Goal: Information Seeking & Learning: Learn about a topic

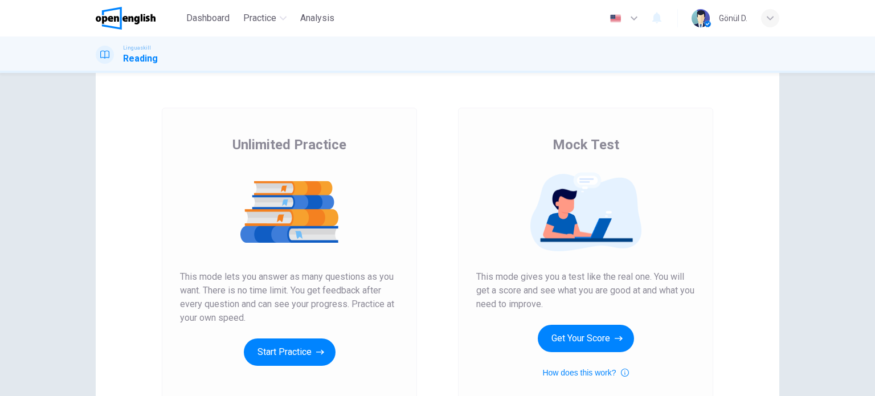
scroll to position [114, 0]
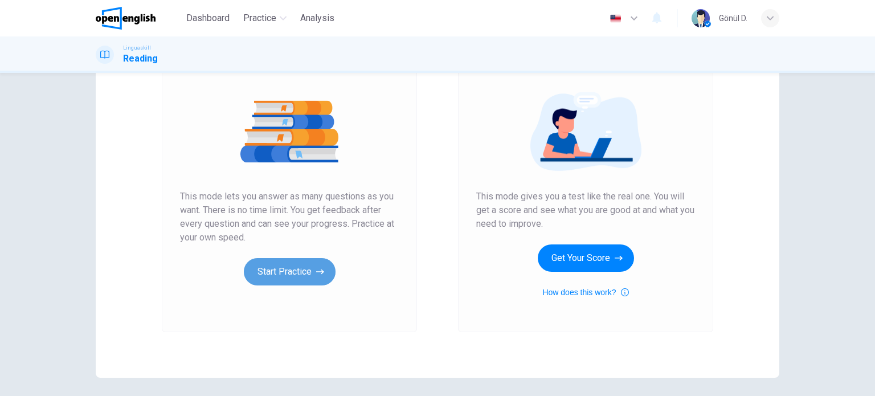
click at [285, 272] on button "Start Practice" at bounding box center [290, 271] width 92 height 27
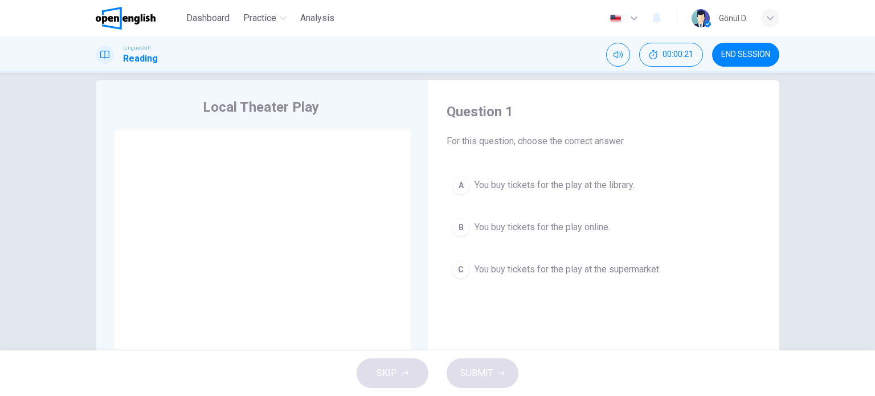
scroll to position [0, 0]
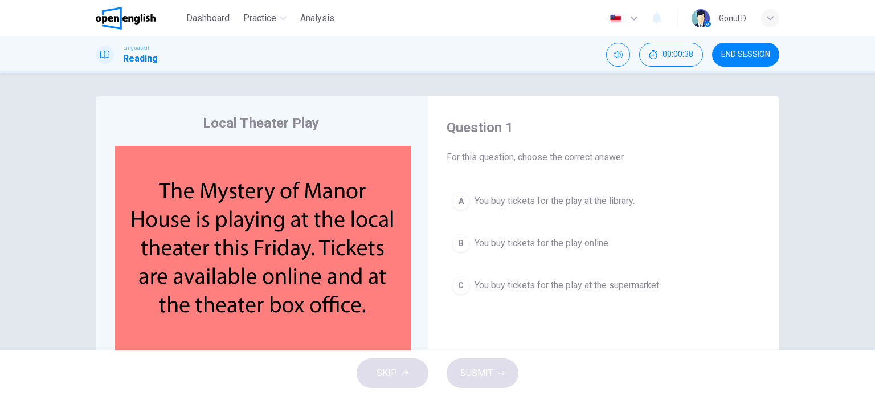
click at [460, 247] on div "B" at bounding box center [461, 243] width 18 height 18
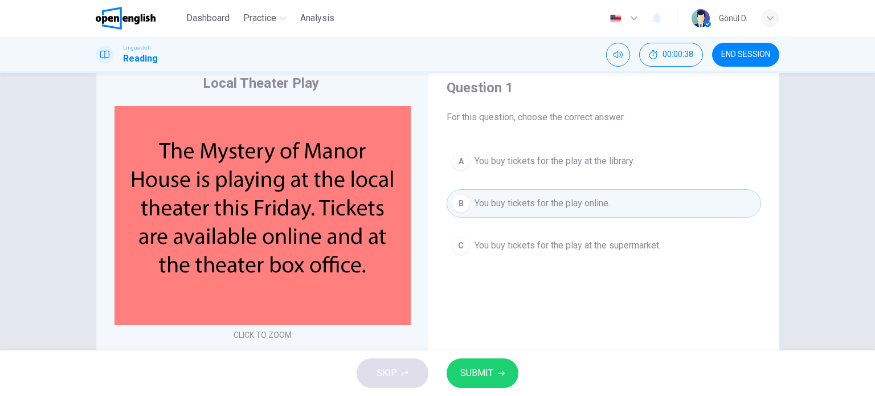
scroll to position [114, 0]
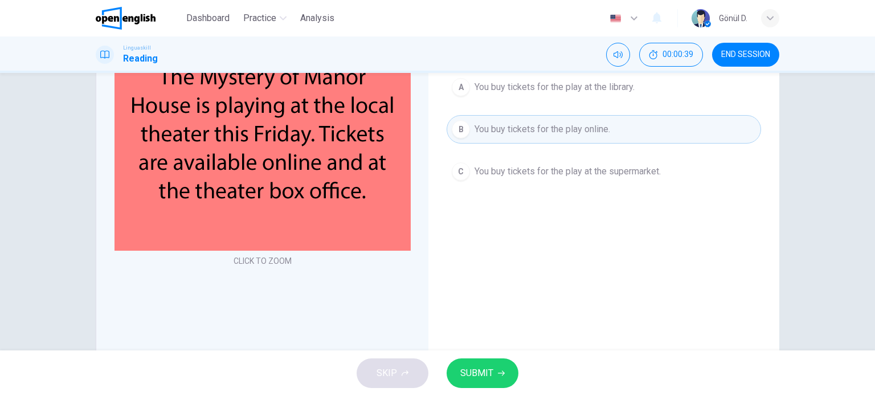
click at [487, 375] on span "SUBMIT" at bounding box center [476, 373] width 33 height 16
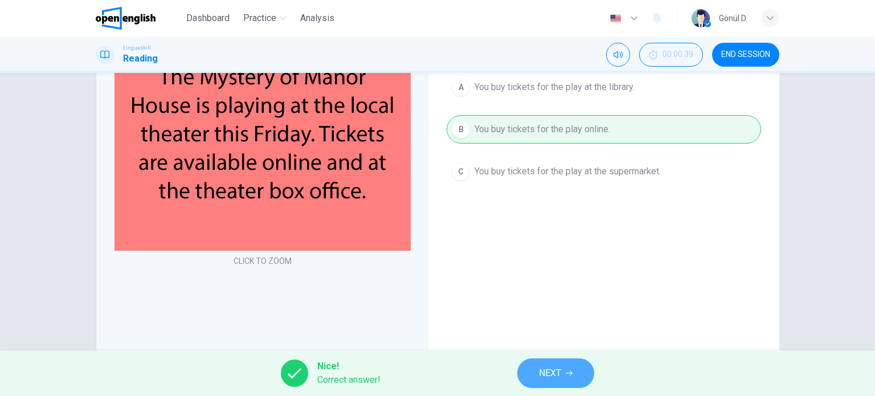
click at [551, 366] on span "NEXT" at bounding box center [550, 373] width 22 height 16
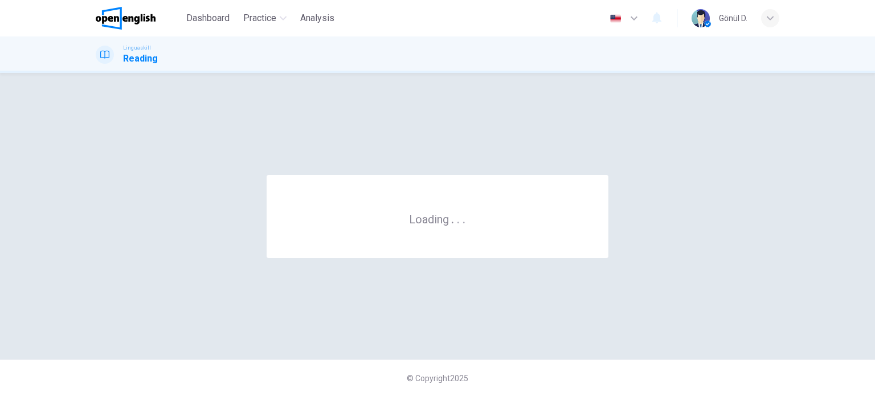
scroll to position [0, 0]
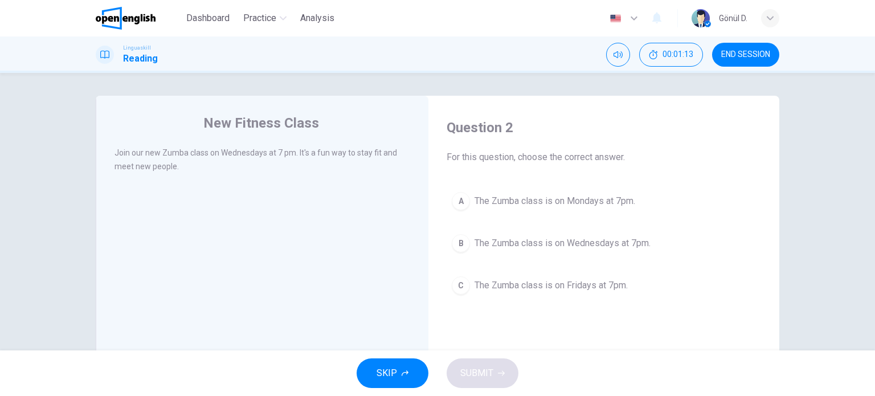
click at [456, 247] on div "B" at bounding box center [461, 243] width 18 height 18
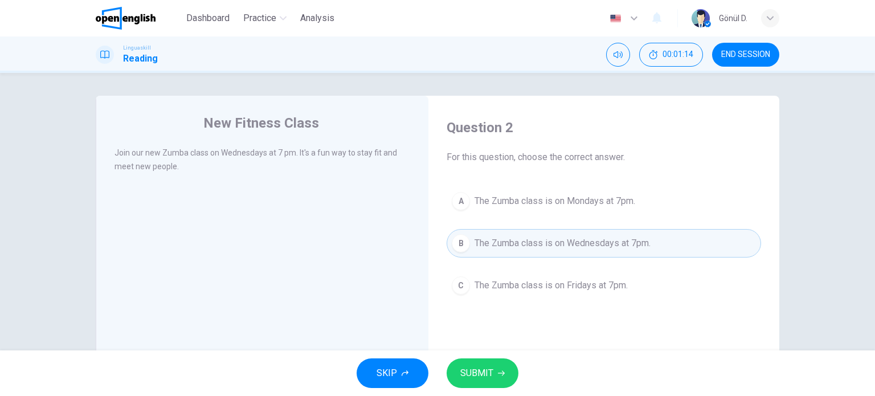
click at [482, 373] on span "SUBMIT" at bounding box center [476, 373] width 33 height 16
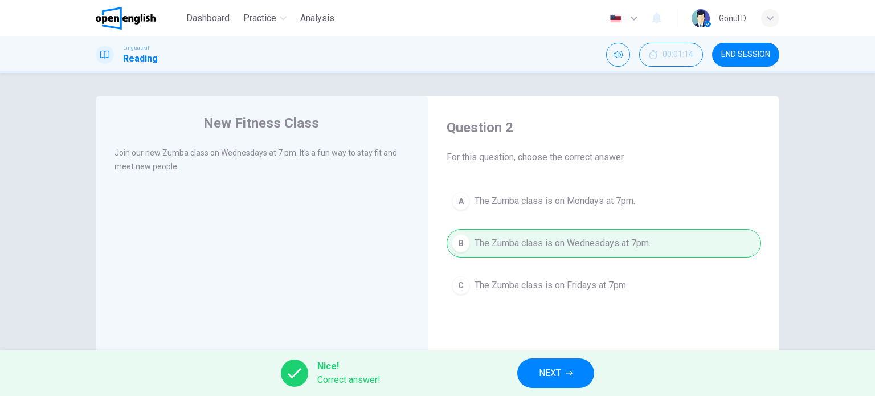
click at [556, 366] on span "NEXT" at bounding box center [550, 373] width 22 height 16
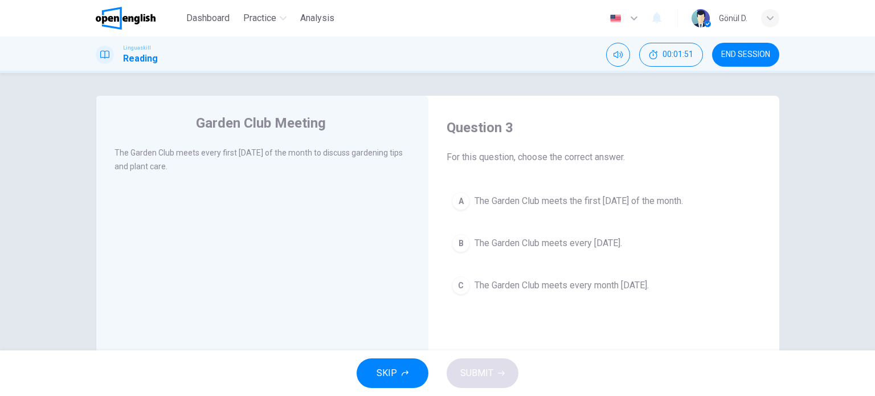
click at [459, 204] on div "A" at bounding box center [461, 201] width 18 height 18
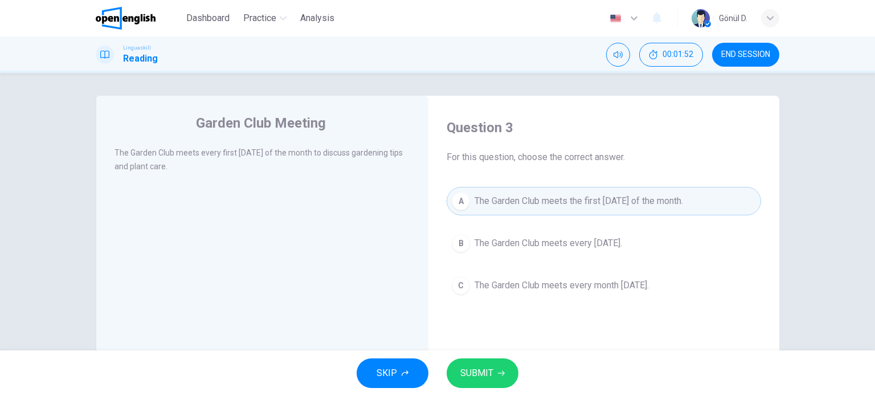
click at [482, 378] on span "SUBMIT" at bounding box center [476, 373] width 33 height 16
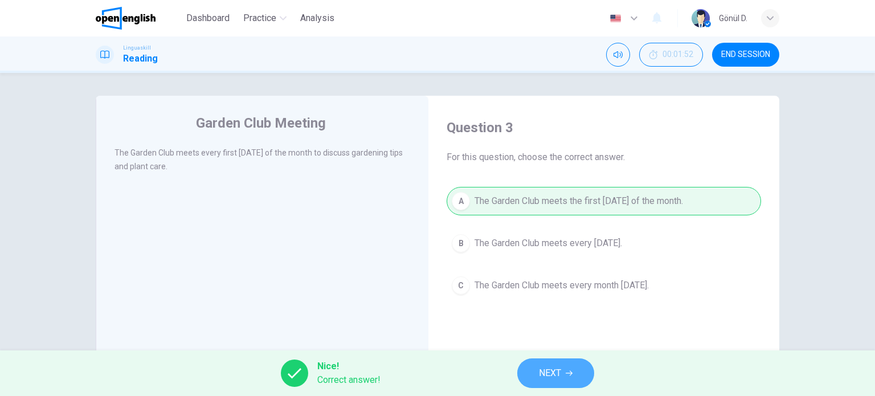
click at [562, 366] on button "NEXT" at bounding box center [555, 373] width 77 height 30
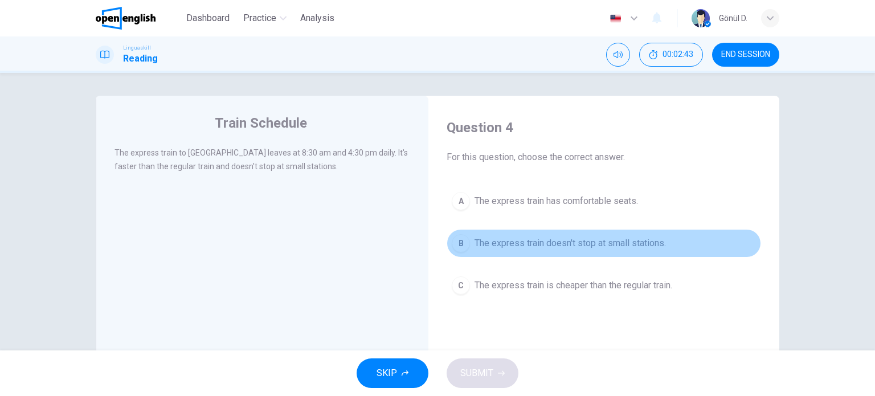
click at [458, 245] on div "B" at bounding box center [461, 243] width 18 height 18
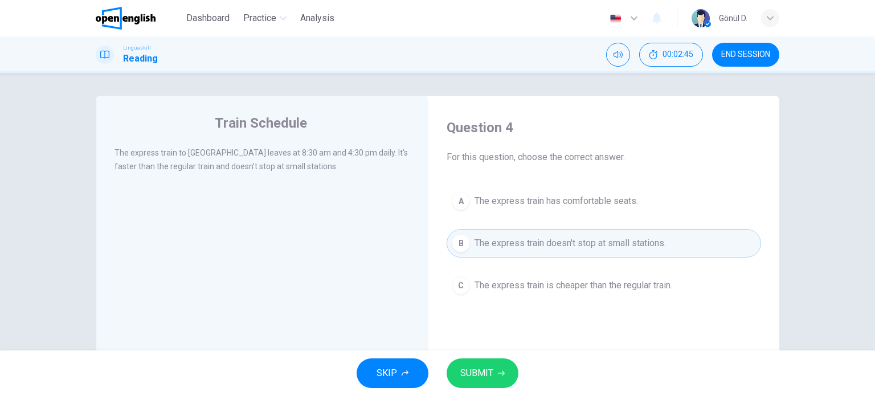
click at [483, 366] on span "SUBMIT" at bounding box center [476, 373] width 33 height 16
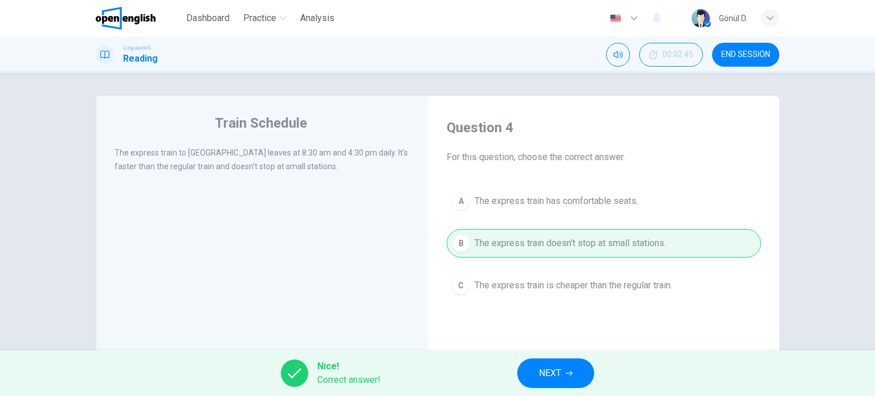
click at [544, 365] on span "NEXT" at bounding box center [550, 373] width 22 height 16
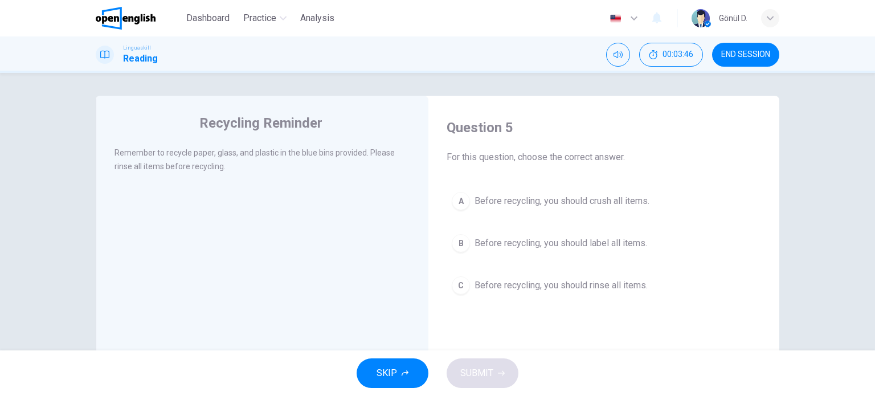
drag, startPoint x: 471, startPoint y: 282, endPoint x: 622, endPoint y: 286, distance: 151.5
click at [649, 281] on button "C Before recycling, you should rinse all items." at bounding box center [603, 285] width 314 height 28
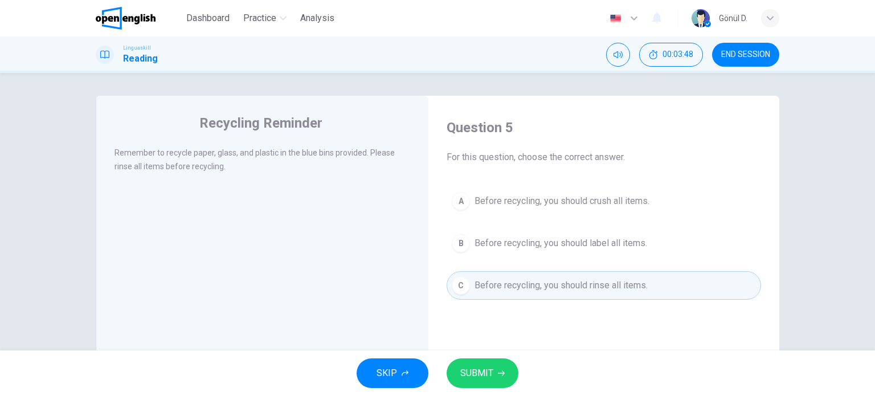
drag, startPoint x: 111, startPoint y: 159, endPoint x: 358, endPoint y: 147, distance: 246.9
click at [349, 138] on div "Recycling Reminder Remember to recycle paper, glass, and plastic in the blue bi…" at bounding box center [262, 294] width 333 height 396
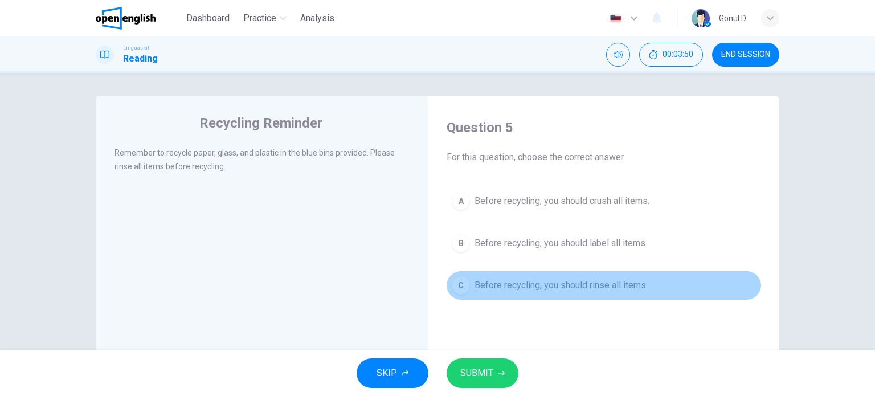
click at [460, 282] on div "C" at bounding box center [461, 285] width 18 height 18
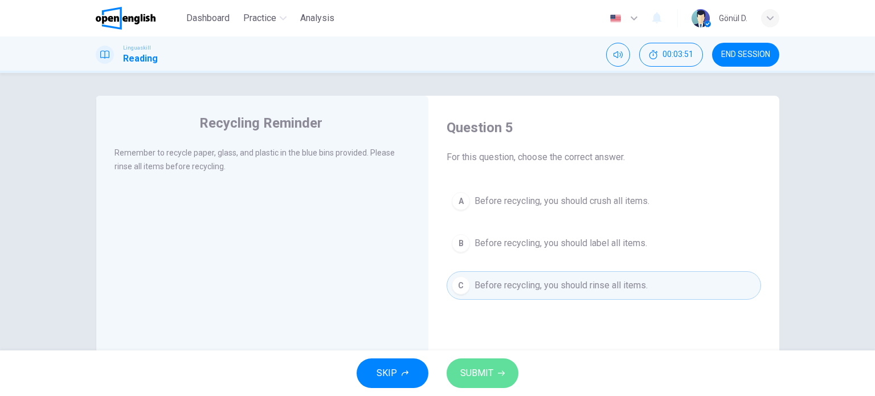
click at [483, 370] on span "SUBMIT" at bounding box center [476, 373] width 33 height 16
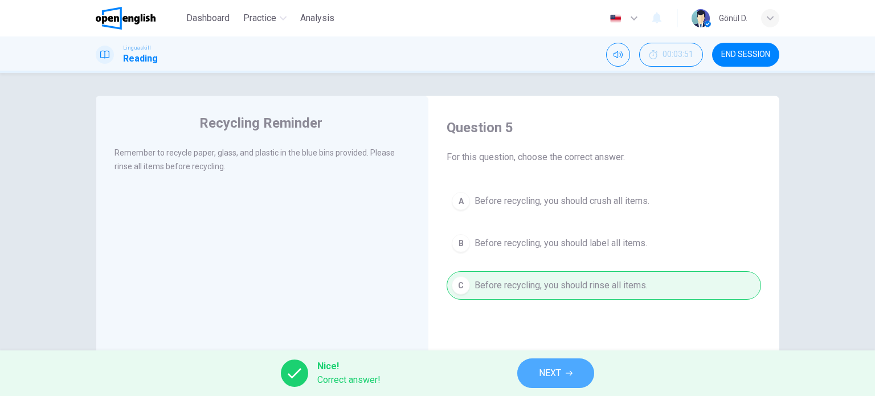
click at [551, 371] on span "NEXT" at bounding box center [550, 373] width 22 height 16
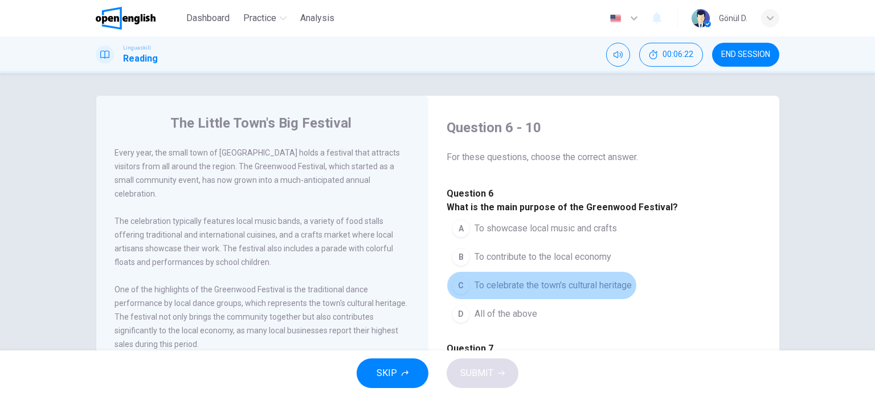
click at [462, 294] on div "C" at bounding box center [461, 285] width 18 height 18
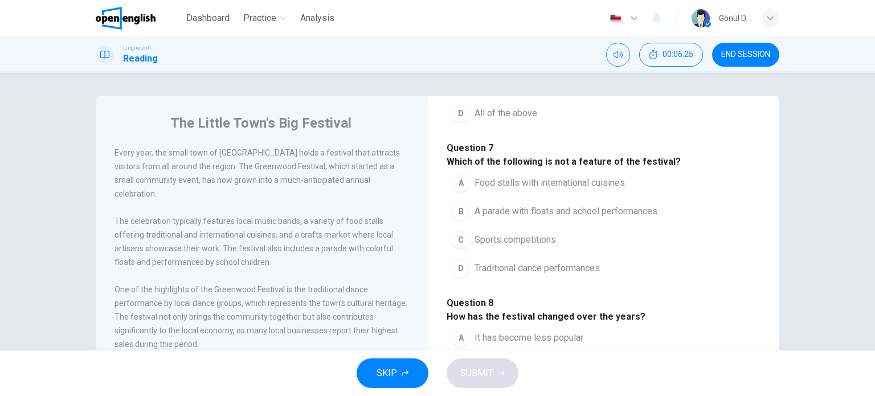
scroll to position [228, 0]
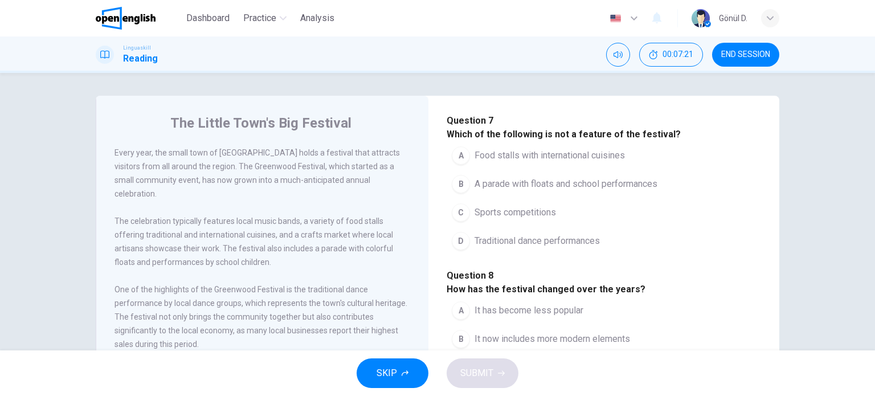
click at [517, 162] on span "Food stalls with international cuisines" at bounding box center [549, 156] width 150 height 14
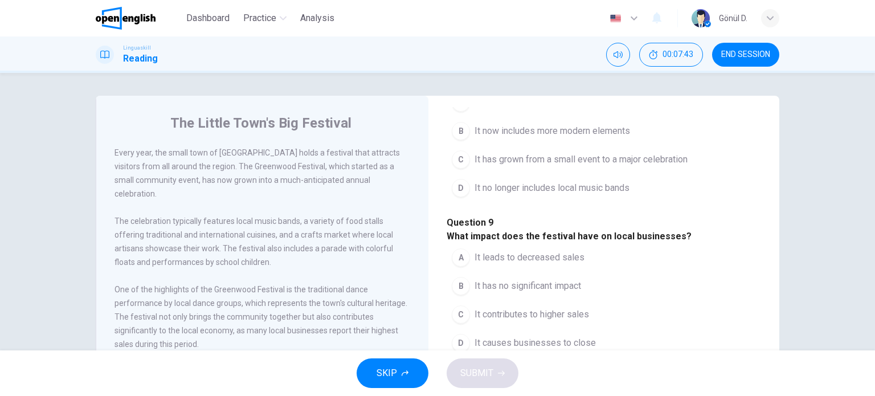
scroll to position [456, 0]
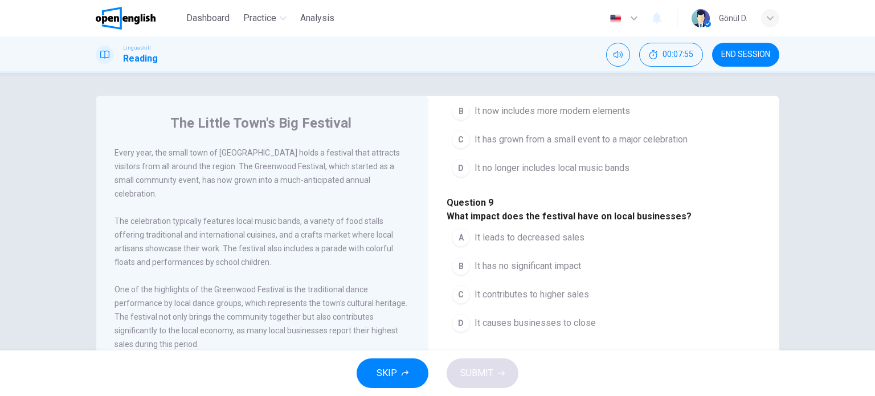
click at [464, 149] on div "C" at bounding box center [461, 139] width 18 height 18
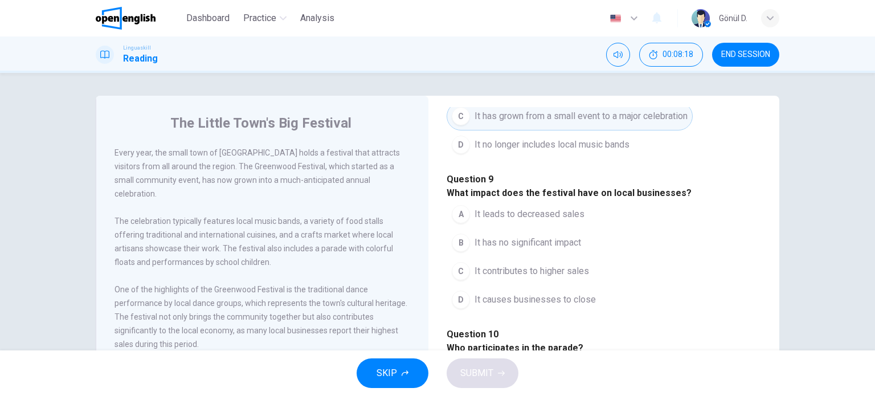
scroll to position [626, 0]
click at [459, 280] on div "C" at bounding box center [461, 271] width 18 height 18
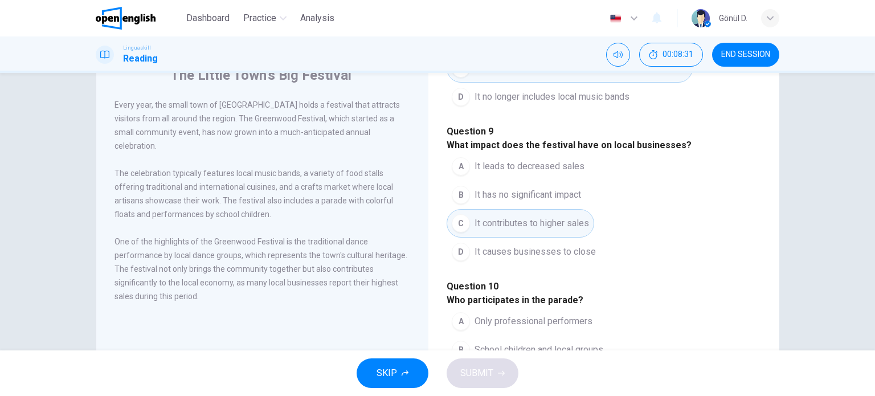
scroll to position [114, 0]
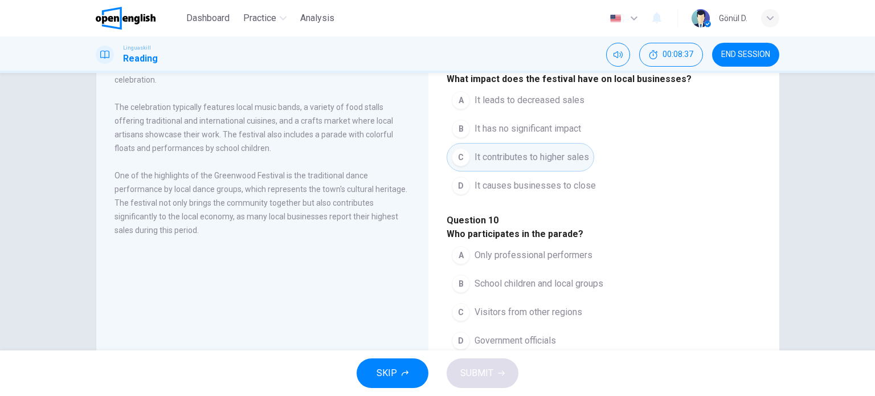
drag, startPoint x: 445, startPoint y: 191, endPoint x: 540, endPoint y: 179, distance: 96.4
click at [540, 214] on h4 "Question 10 Who participates in the parade?" at bounding box center [603, 227] width 314 height 27
click at [460, 274] on div "B" at bounding box center [461, 283] width 18 height 18
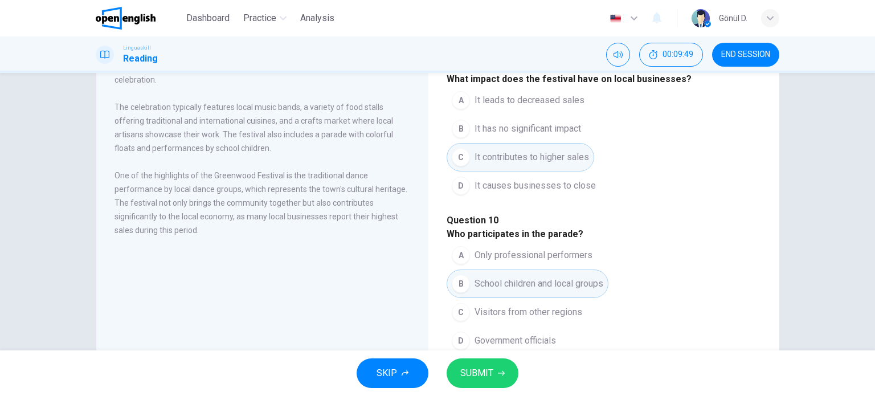
click at [473, 378] on span "SUBMIT" at bounding box center [476, 373] width 33 height 16
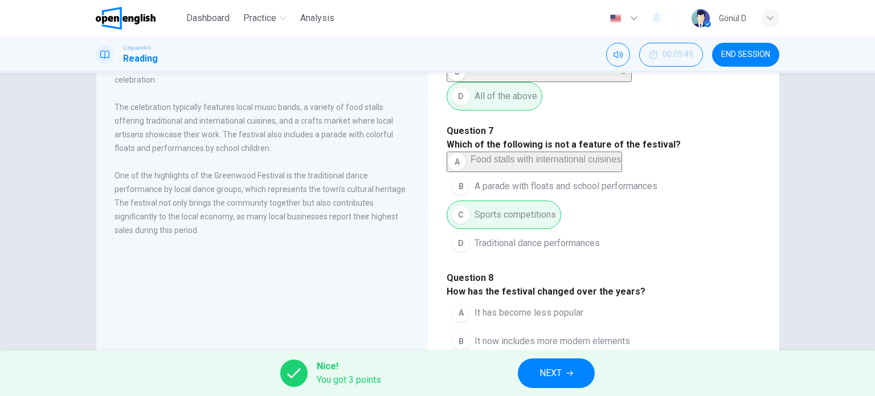
scroll to position [81, 0]
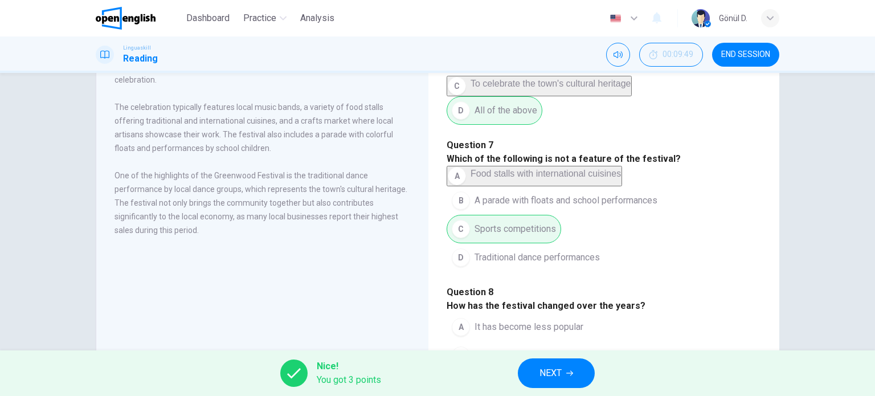
click at [572, 368] on button "NEXT" at bounding box center [556, 373] width 77 height 30
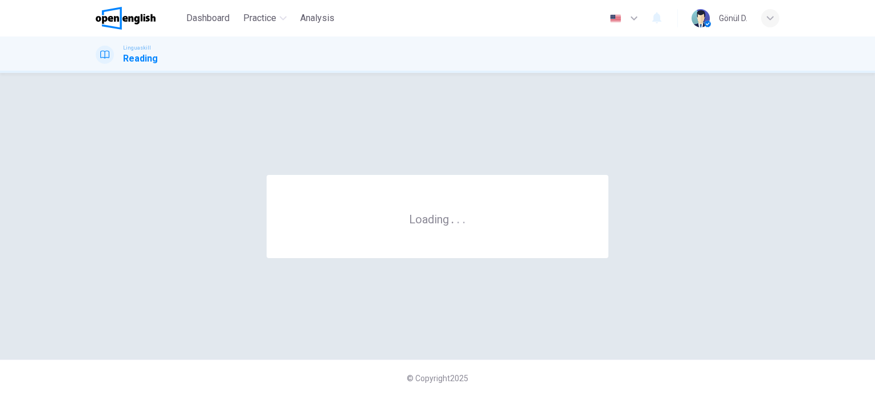
scroll to position [0, 0]
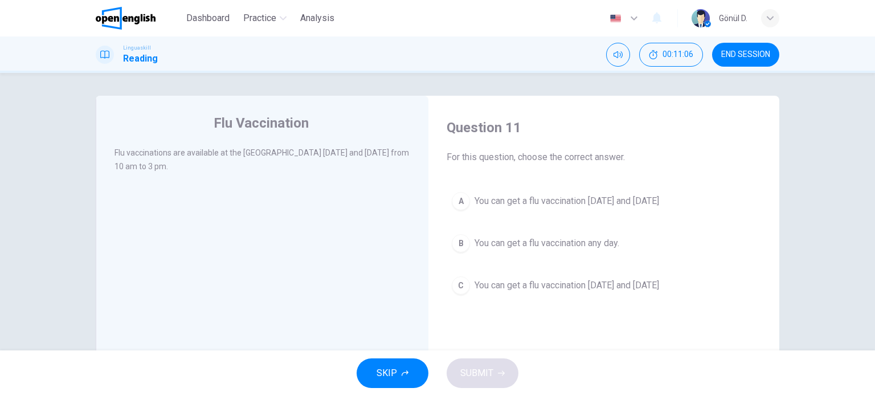
drag, startPoint x: 457, startPoint y: 202, endPoint x: 461, endPoint y: 232, distance: 30.4
click at [457, 202] on div "A" at bounding box center [461, 201] width 18 height 18
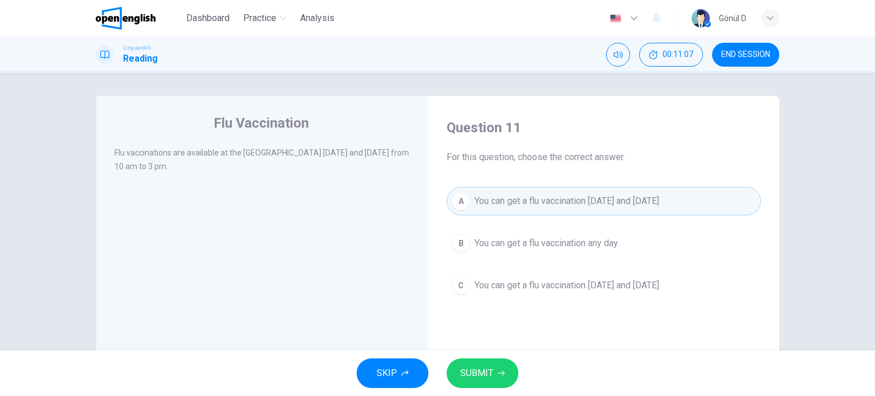
click at [481, 376] on span "SUBMIT" at bounding box center [476, 373] width 33 height 16
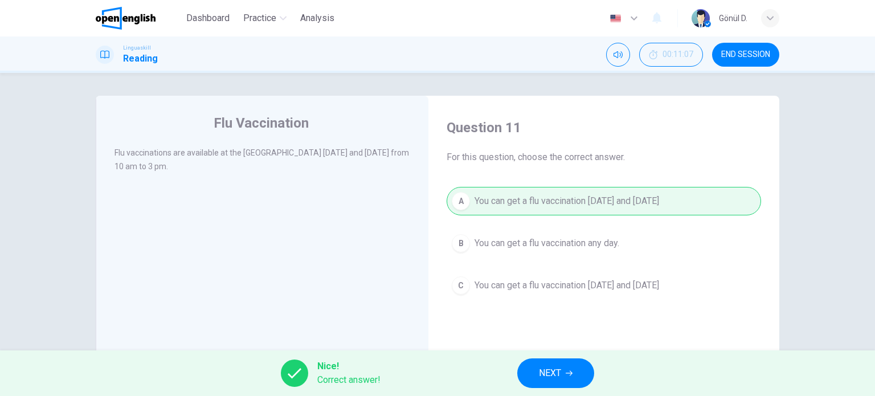
click at [547, 372] on span "NEXT" at bounding box center [550, 373] width 22 height 16
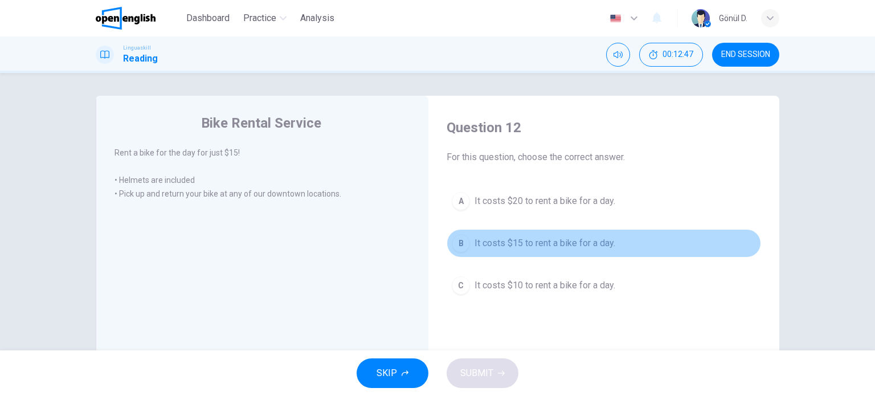
drag, startPoint x: 461, startPoint y: 240, endPoint x: 482, endPoint y: 294, distance: 57.5
click at [462, 240] on div "B" at bounding box center [461, 243] width 18 height 18
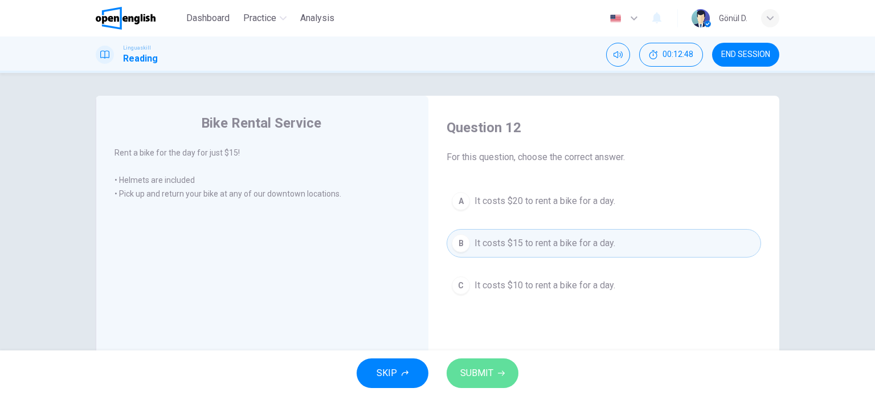
click at [492, 375] on button "SUBMIT" at bounding box center [482, 373] width 72 height 30
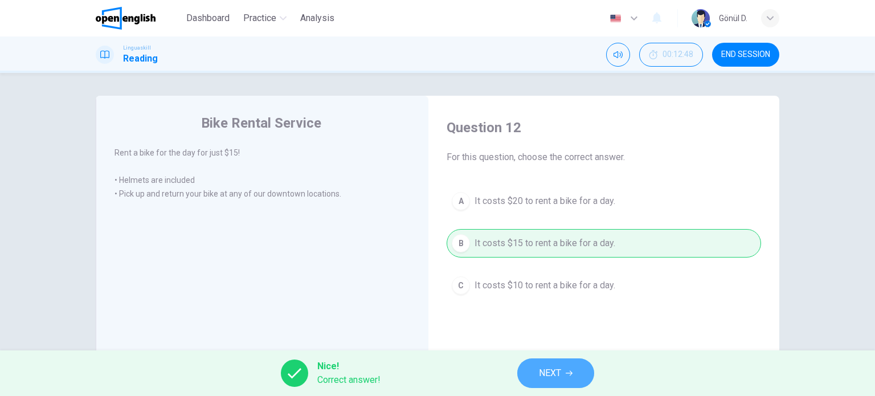
drag, startPoint x: 558, startPoint y: 373, endPoint x: 558, endPoint y: 356, distance: 16.5
click at [558, 373] on span "NEXT" at bounding box center [550, 373] width 22 height 16
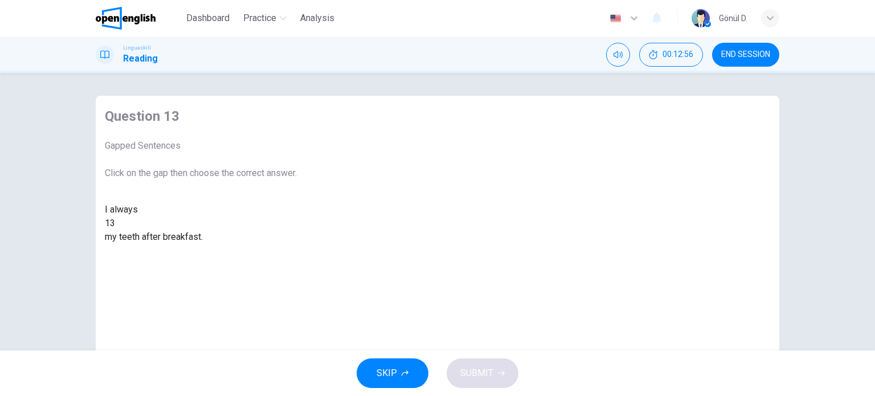
click at [115, 223] on div at bounding box center [115, 223] width 0 height 0
click at [297, 257] on div "brush" at bounding box center [201, 251] width 192 height 14
click at [477, 374] on span "SUBMIT" at bounding box center [476, 373] width 33 height 16
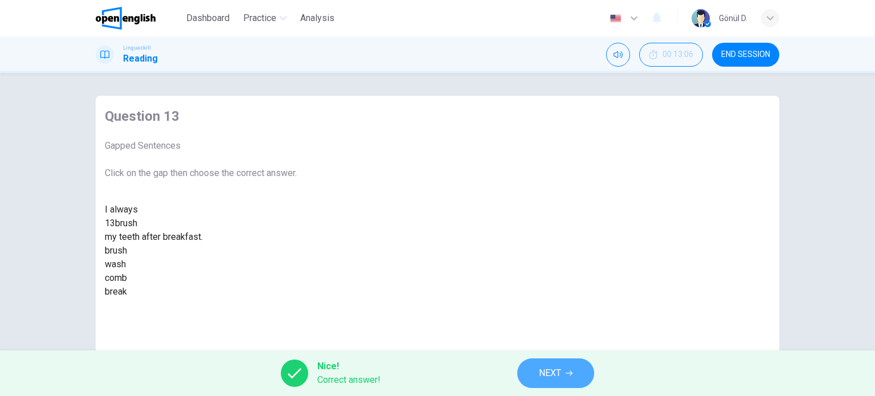
click at [551, 374] on span "NEXT" at bounding box center [550, 373] width 22 height 16
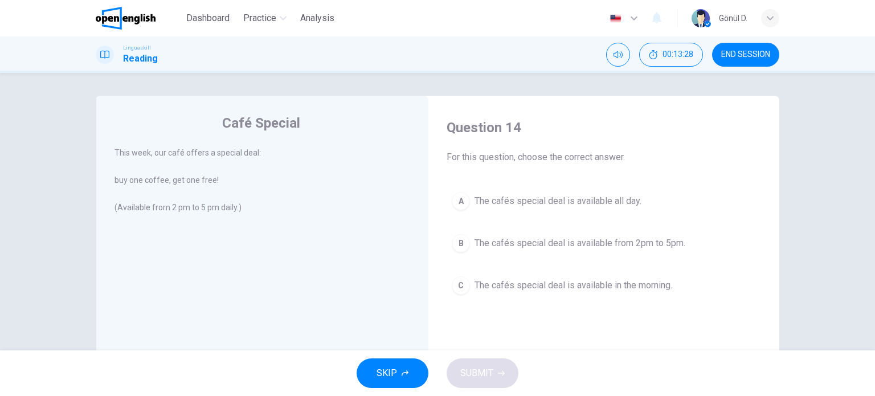
click at [458, 243] on div "B" at bounding box center [461, 243] width 18 height 18
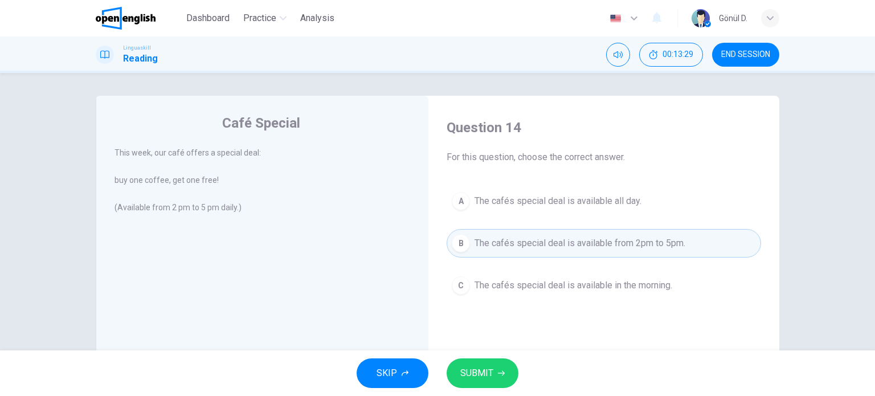
click at [483, 369] on span "SUBMIT" at bounding box center [476, 373] width 33 height 16
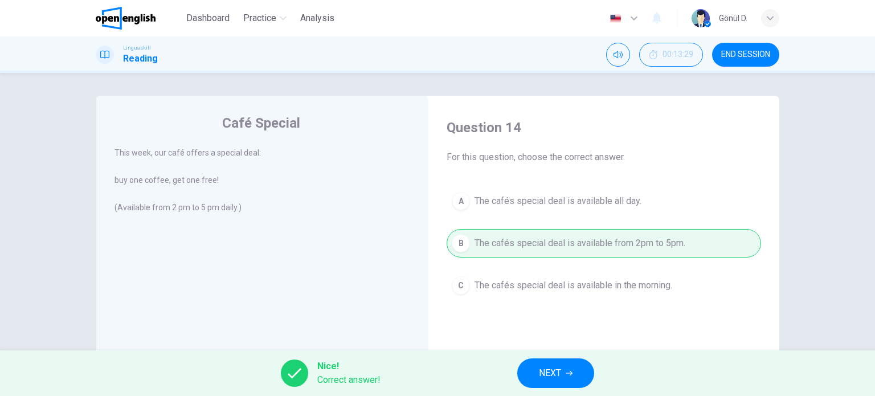
click at [542, 371] on span "NEXT" at bounding box center [550, 373] width 22 height 16
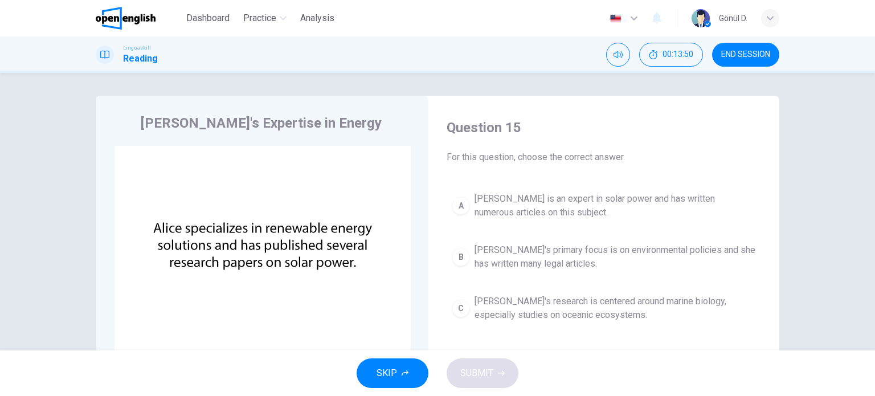
click at [170, 384] on button "Click to Zoom" at bounding box center [141, 389] width 55 height 11
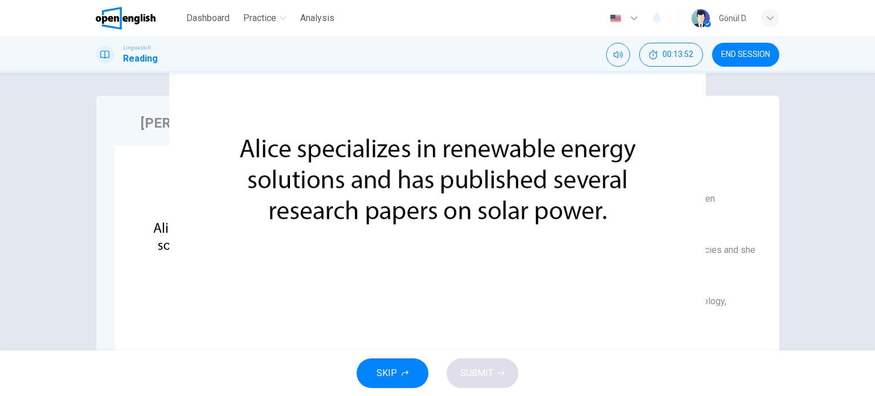
drag, startPoint x: 317, startPoint y: 170, endPoint x: 513, endPoint y: 169, distance: 195.9
click at [511, 168] on img at bounding box center [437, 198] width 875 height 396
click at [658, 395] on div at bounding box center [437, 396] width 875 height 0
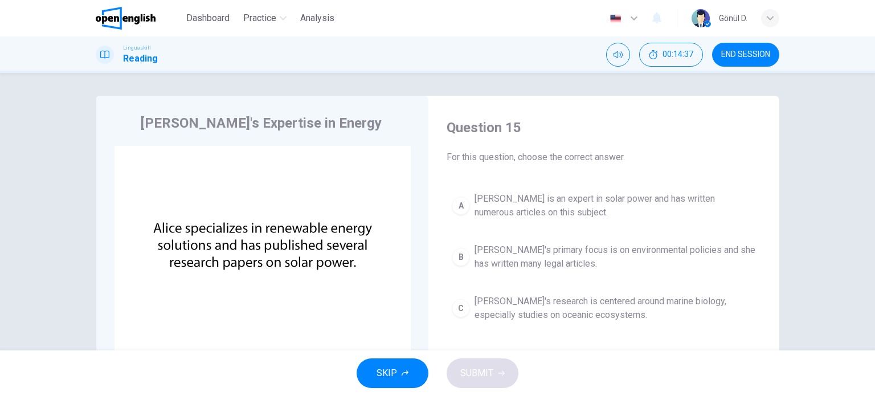
click at [460, 202] on div "A" at bounding box center [461, 205] width 18 height 18
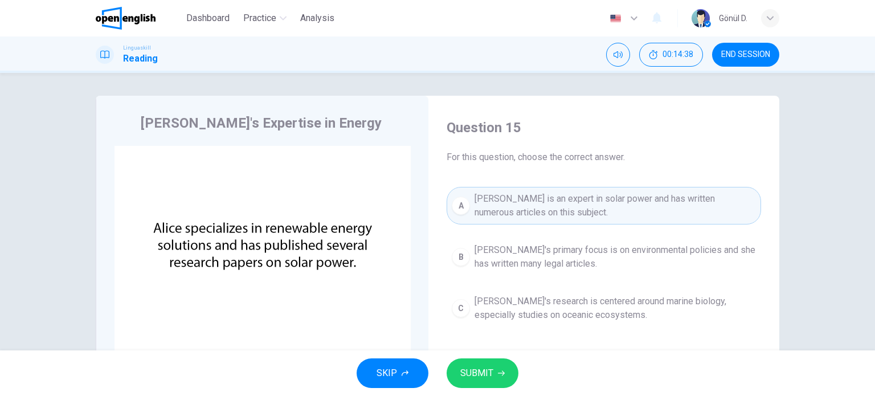
click at [485, 365] on button "SUBMIT" at bounding box center [482, 373] width 72 height 30
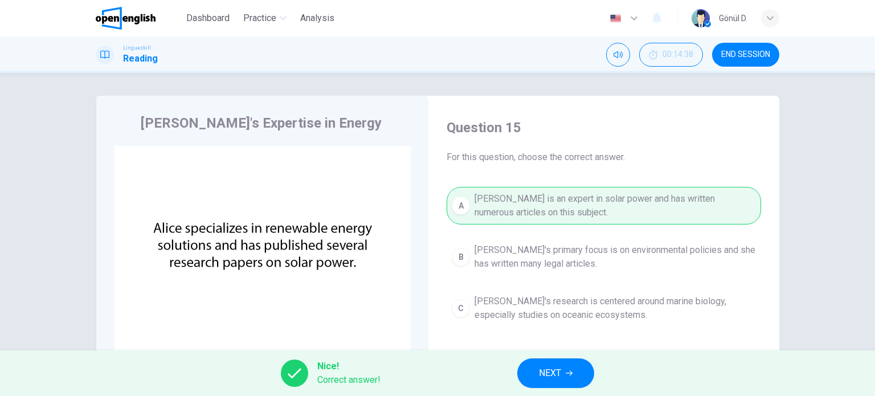
click at [550, 366] on span "NEXT" at bounding box center [550, 373] width 22 height 16
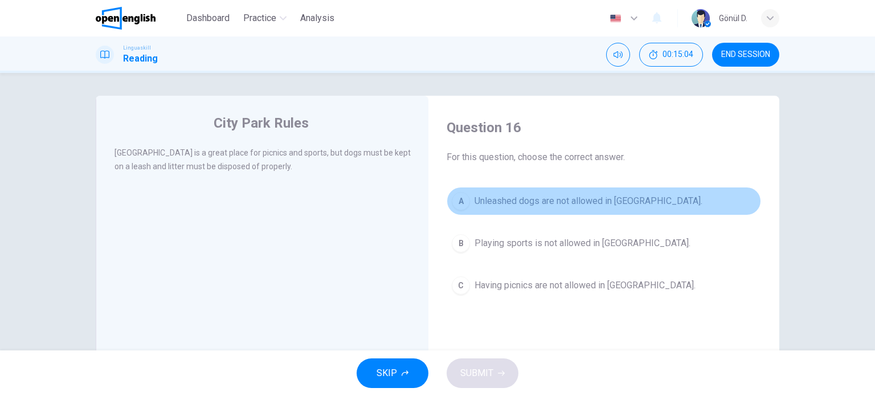
drag, startPoint x: 457, startPoint y: 202, endPoint x: 482, endPoint y: 245, distance: 50.8
click at [457, 202] on div "A" at bounding box center [461, 201] width 18 height 18
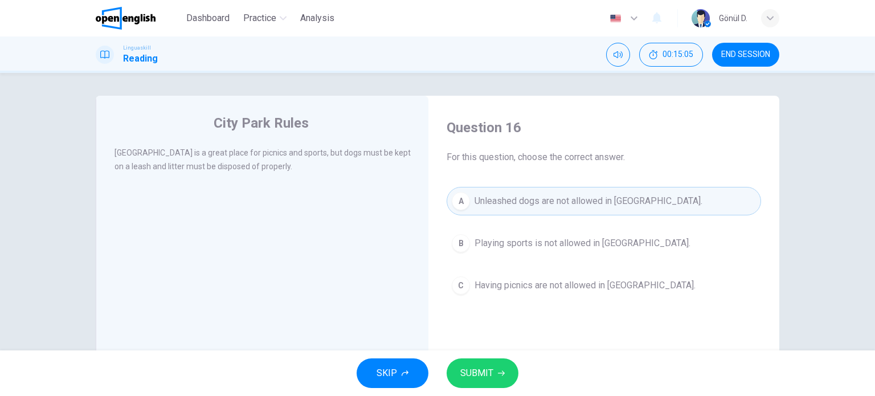
click at [495, 379] on button "SUBMIT" at bounding box center [482, 373] width 72 height 30
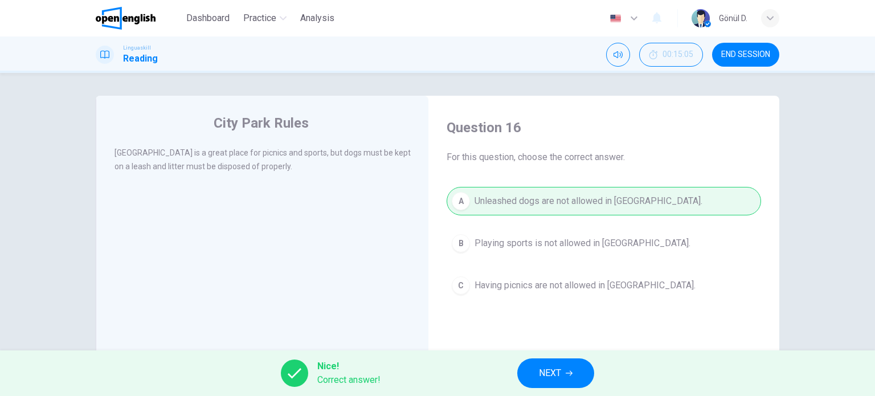
click at [542, 380] on span "NEXT" at bounding box center [550, 373] width 22 height 16
